Goal: Task Accomplishment & Management: Use online tool/utility

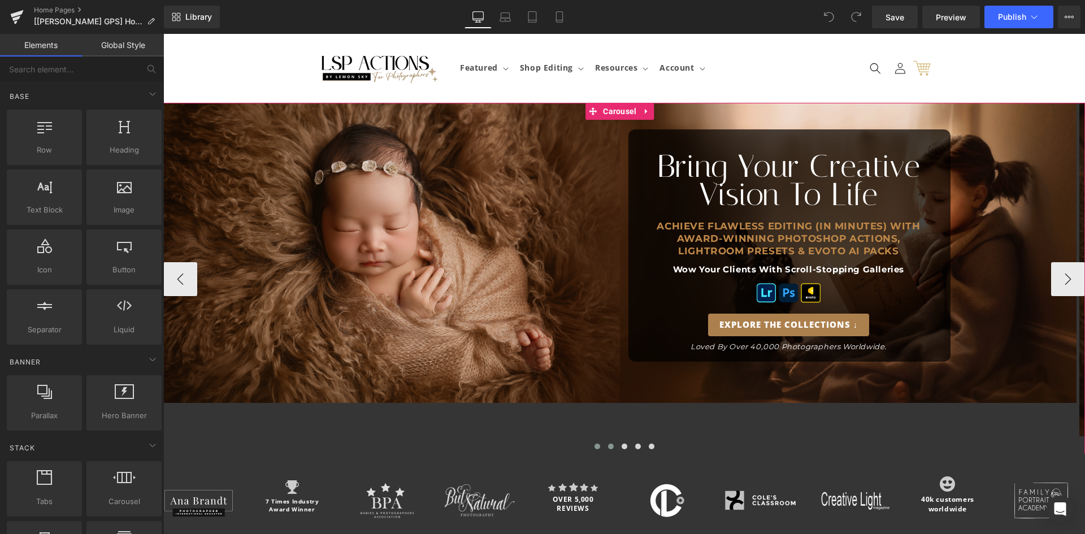
click at [608, 444] on span at bounding box center [611, 447] width 6 height 6
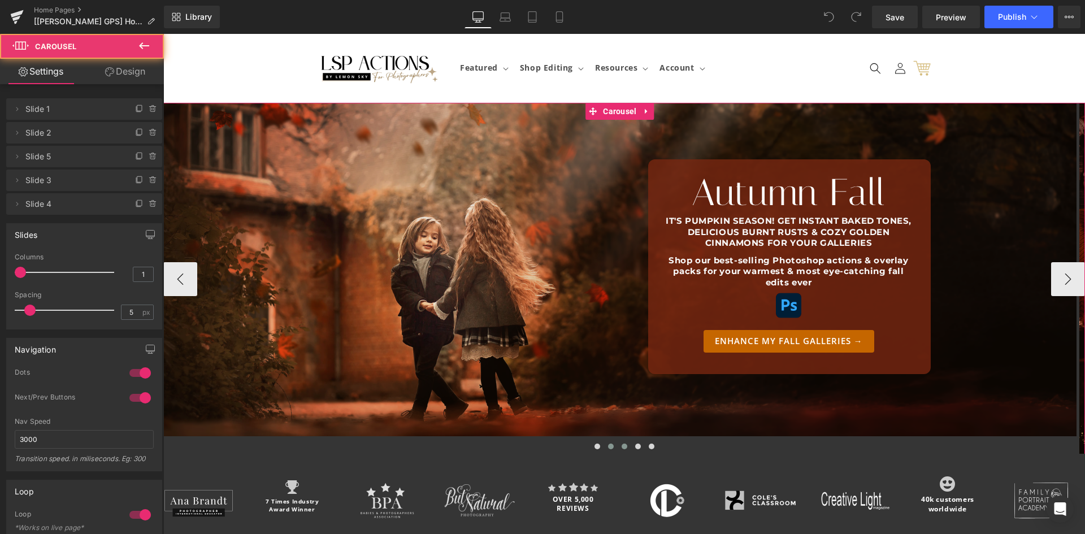
click at [631, 441] on button at bounding box center [638, 446] width 14 height 11
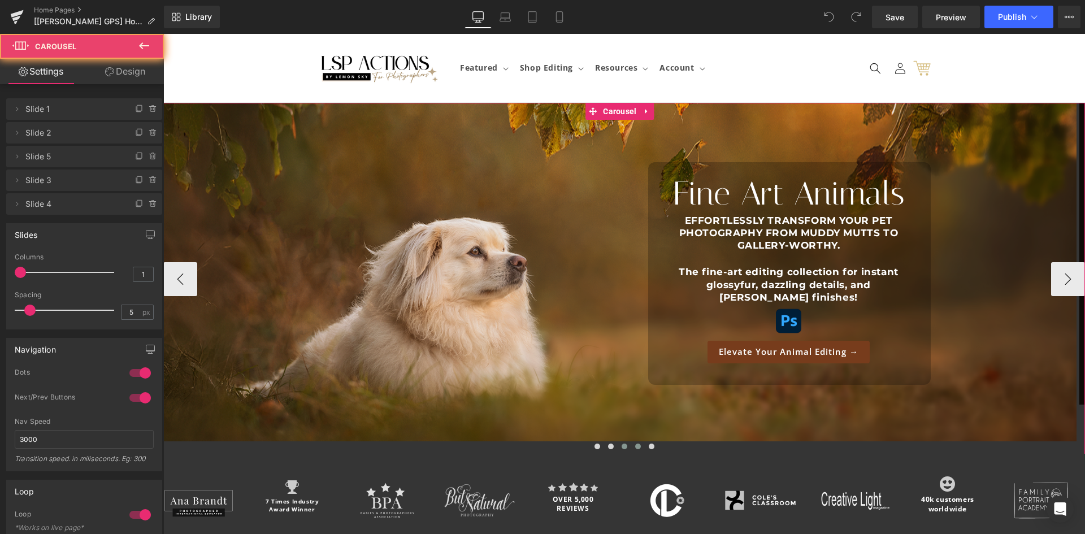
click at [622, 444] on span at bounding box center [625, 447] width 6 height 6
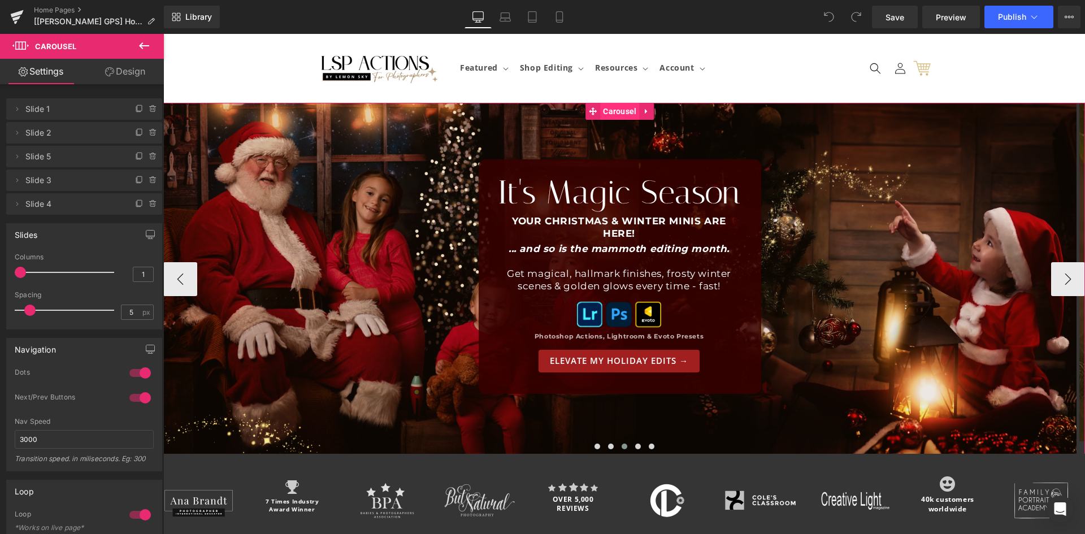
click at [623, 112] on span "Carousel" at bounding box center [619, 111] width 39 height 17
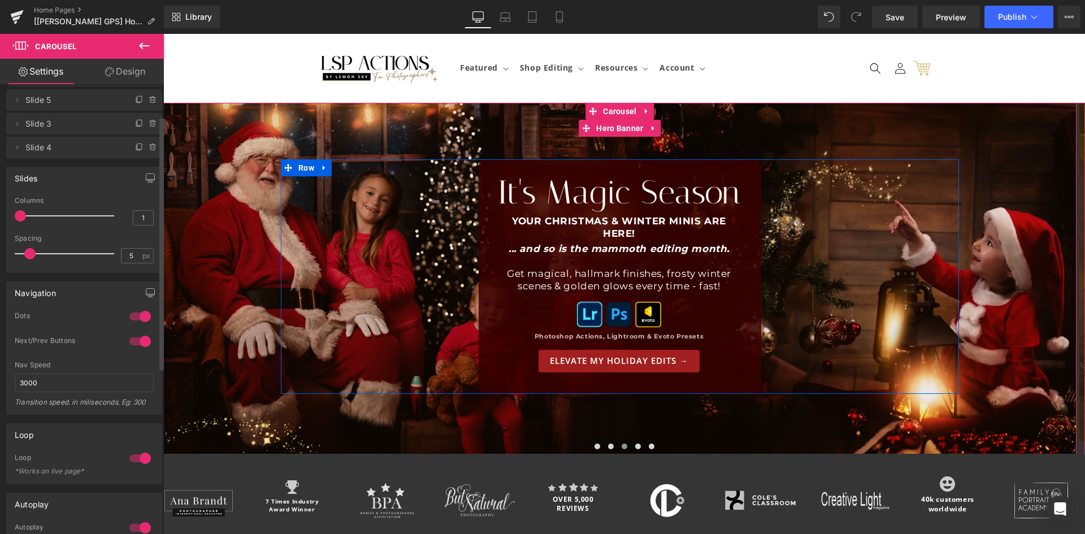
click at [146, 458] on div at bounding box center [140, 458] width 27 height 18
click at [140, 459] on div at bounding box center [140, 458] width 27 height 18
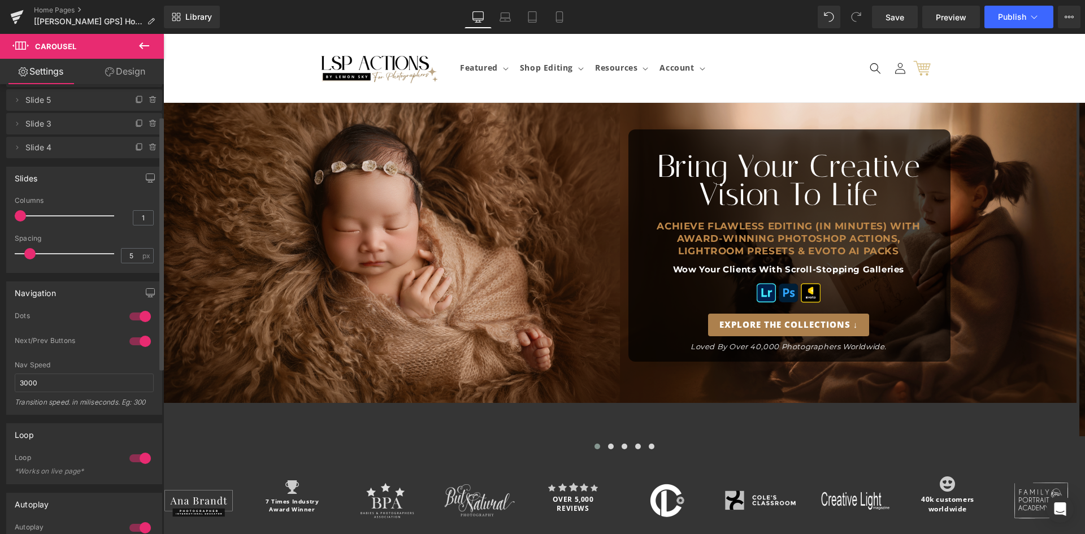
click at [127, 456] on div at bounding box center [140, 458] width 27 height 18
click at [143, 461] on div at bounding box center [140, 458] width 27 height 18
click at [134, 453] on div at bounding box center [140, 458] width 27 height 18
click at [1026, 9] on button "Publish" at bounding box center [1018, 17] width 69 height 23
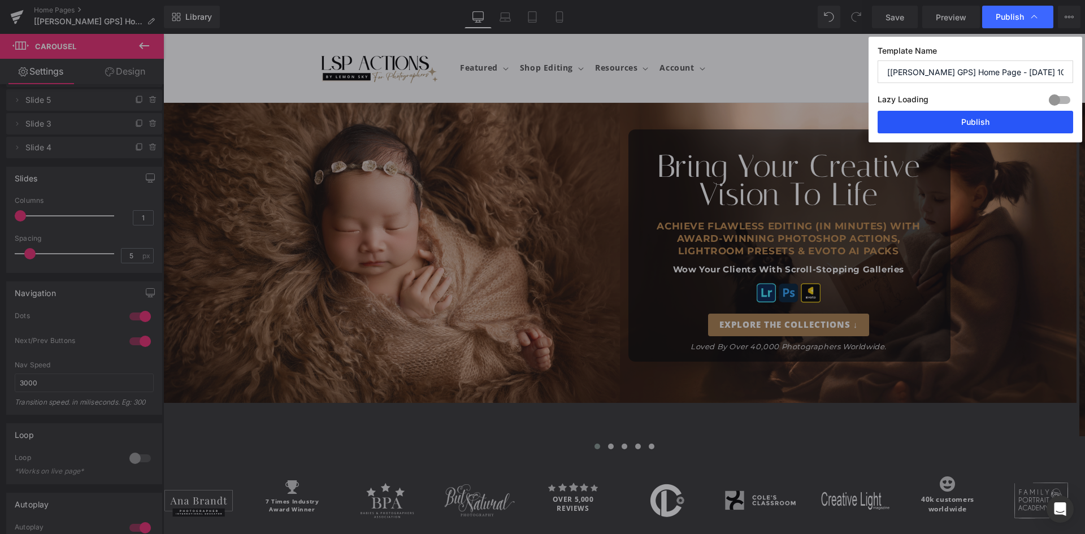
click at [958, 119] on button "Publish" at bounding box center [976, 122] width 196 height 23
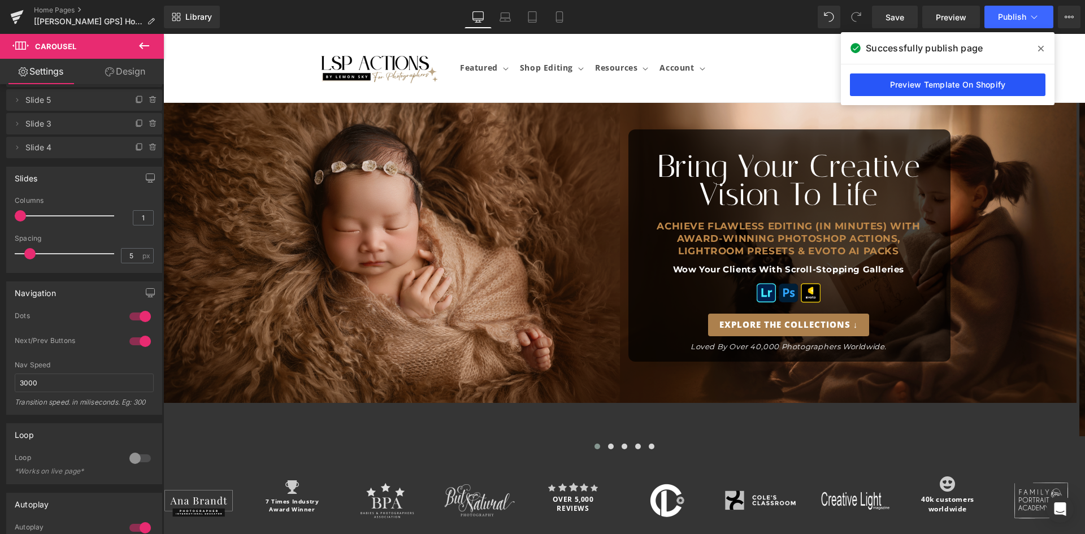
click at [988, 89] on link "Preview Template On Shopify" at bounding box center [948, 84] width 196 height 23
